Goal: Find specific page/section: Find specific page/section

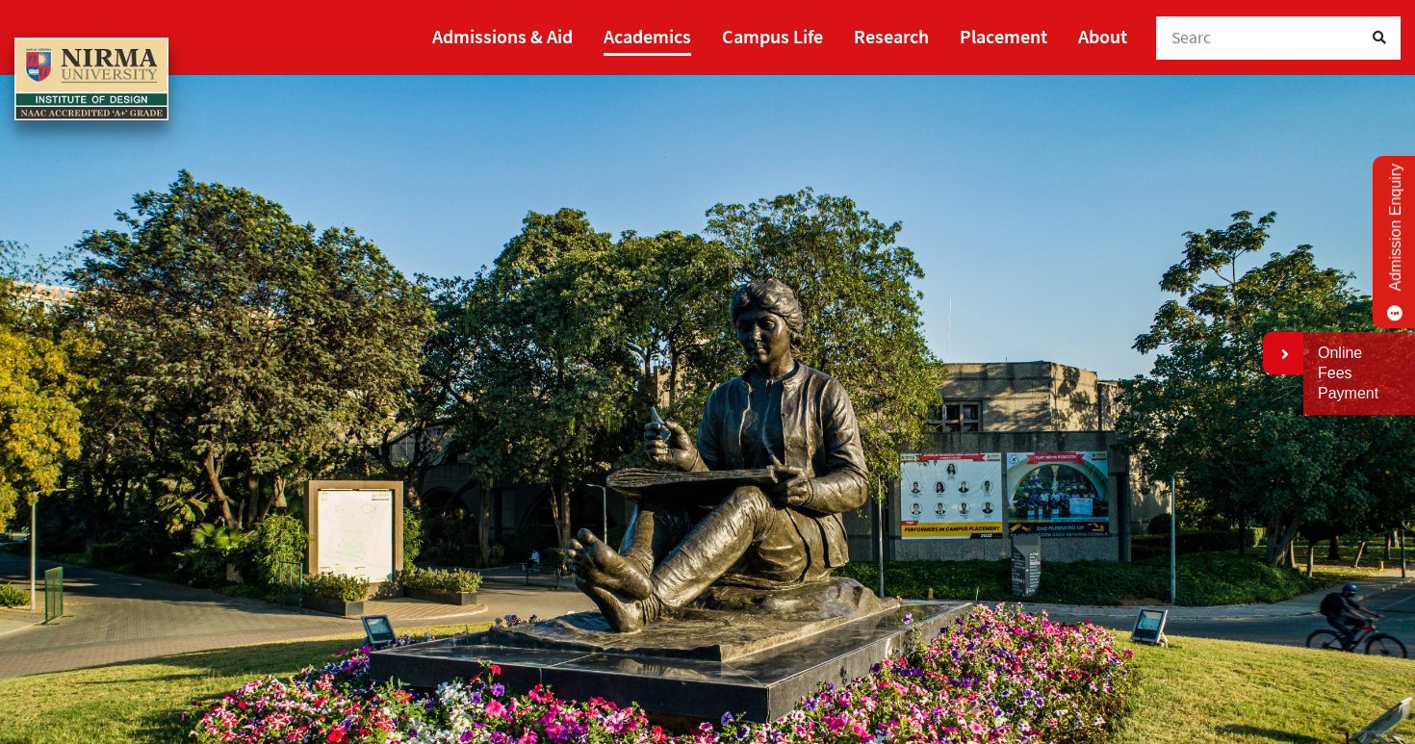
click at [643, 36] on link "Academics" at bounding box center [648, 35] width 88 height 39
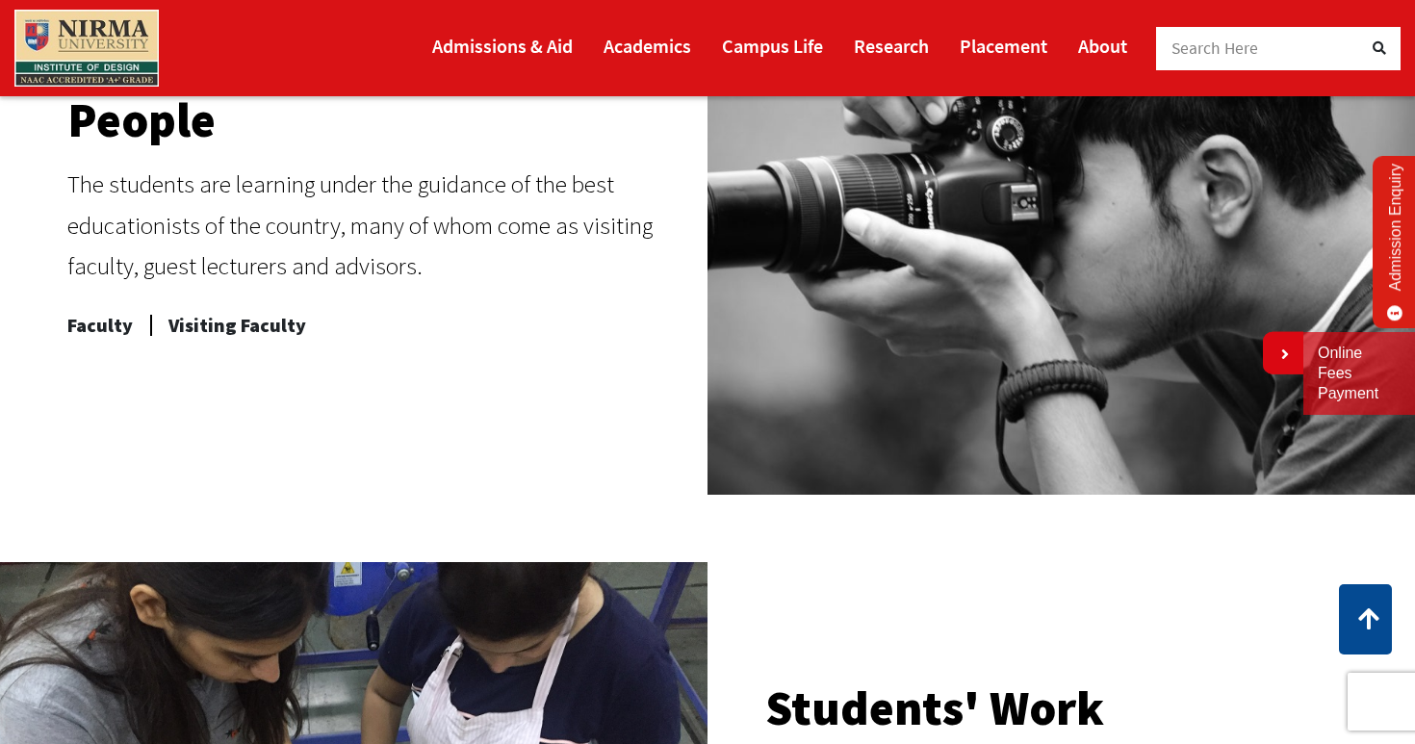
scroll to position [891, 0]
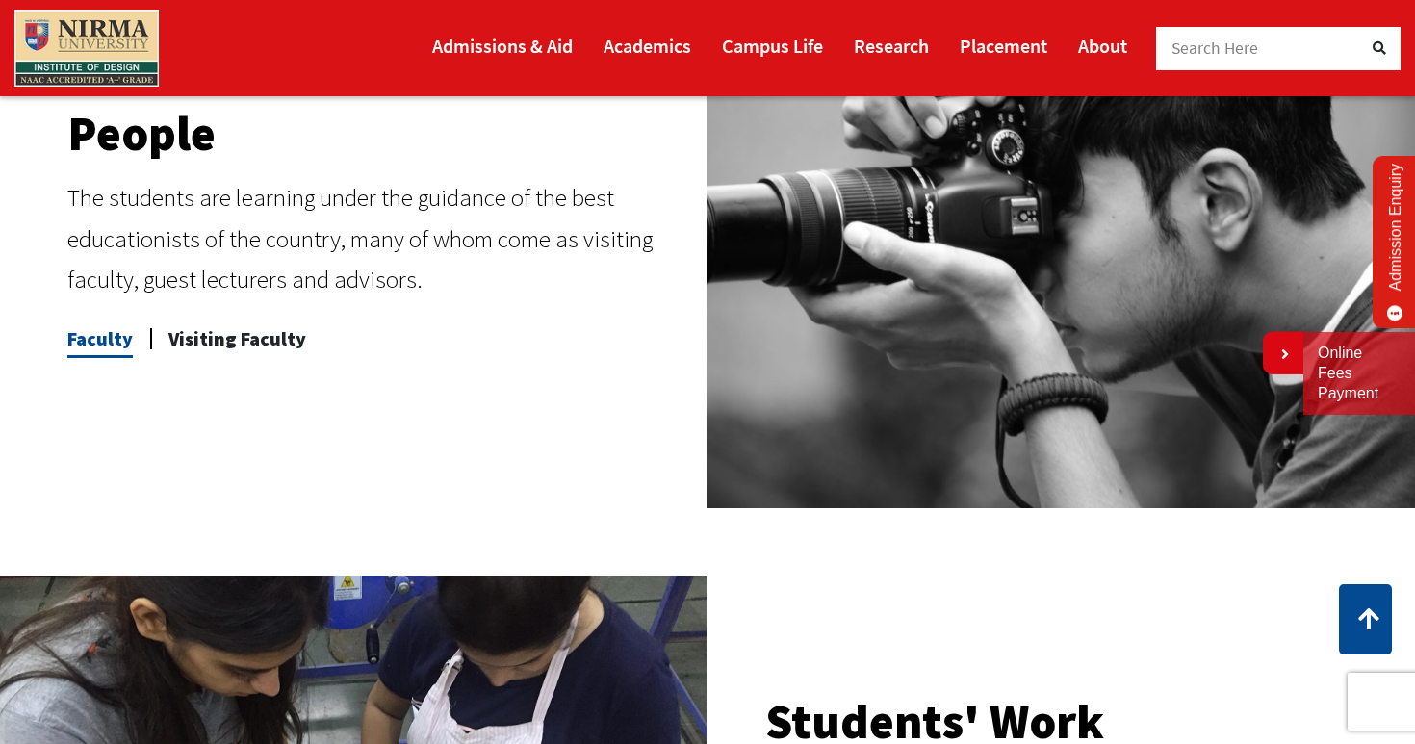
click at [117, 341] on span "Faculty" at bounding box center [99, 339] width 65 height 39
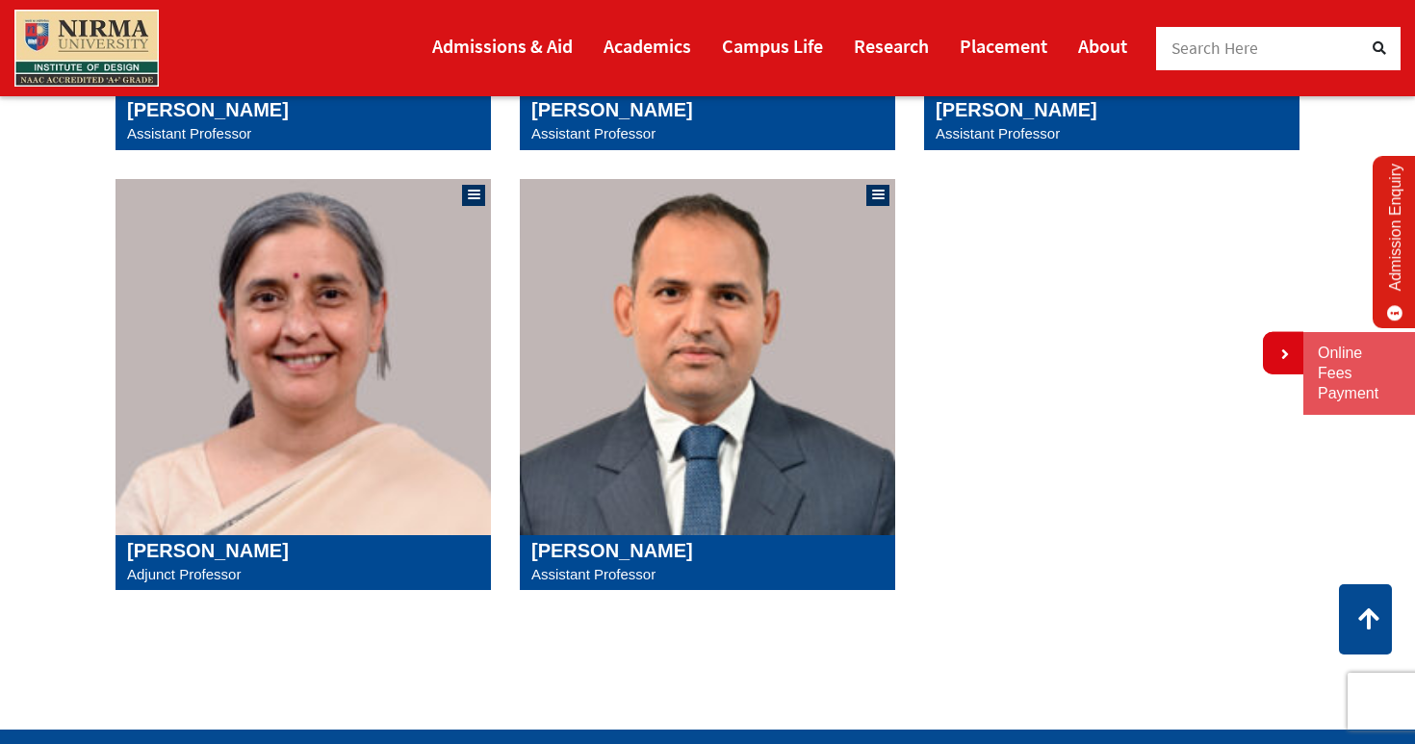
scroll to position [2208, 0]
